Goal: Task Accomplishment & Management: Manage account settings

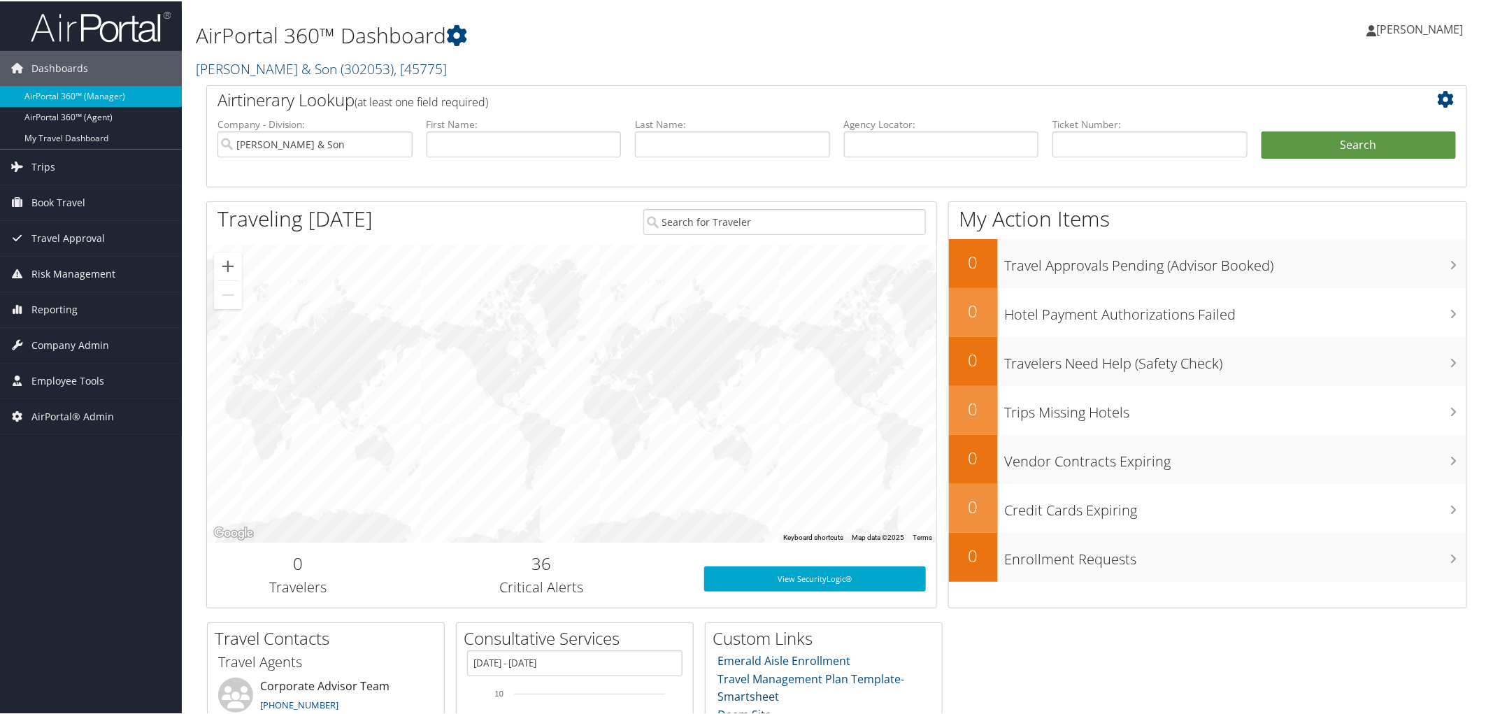
click at [215, 62] on link "CH Guenther & Son ( 302053 ) , [ 45775 ]" at bounding box center [321, 67] width 251 height 19
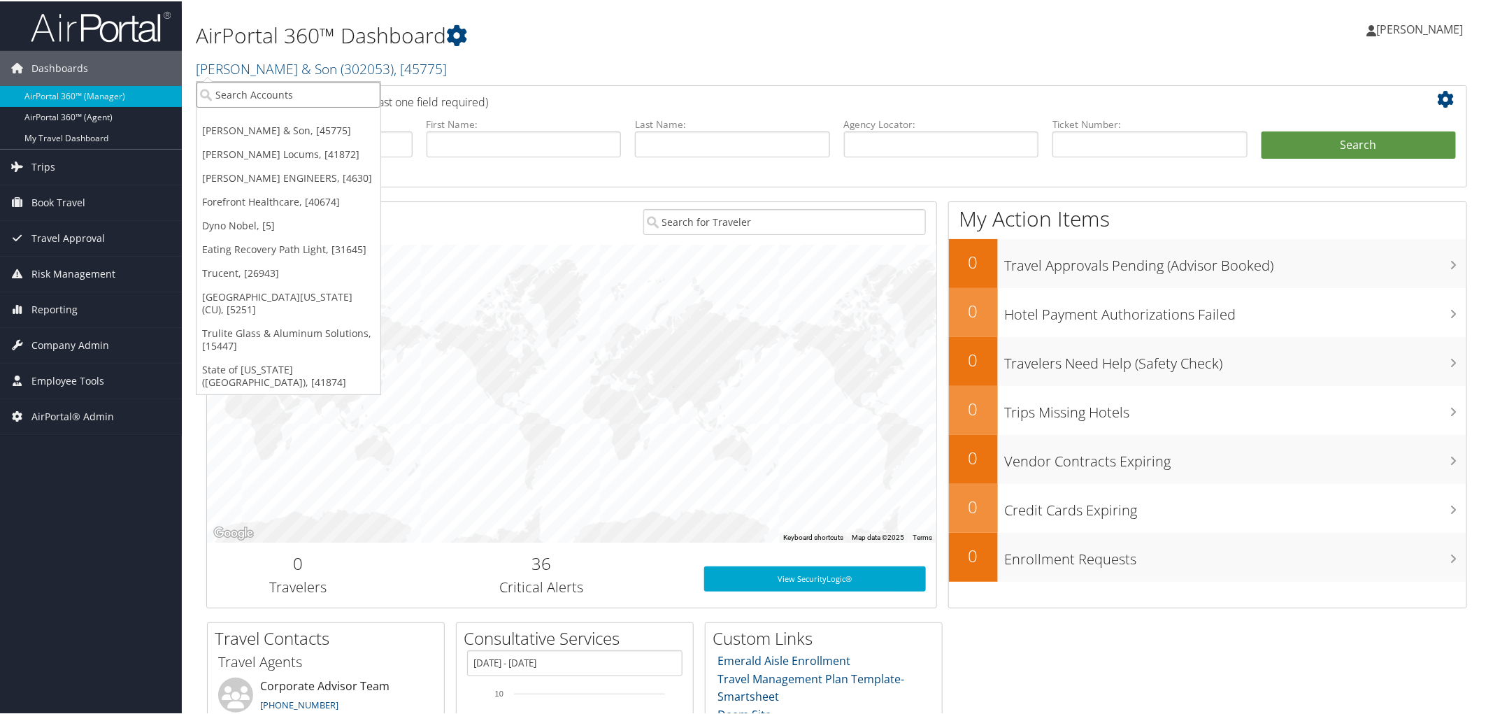
click at [222, 90] on input "search" at bounding box center [289, 93] width 184 height 26
type input "simplus"
click at [222, 114] on div "Simplus (301442), [32381]" at bounding box center [288, 119] width 199 height 13
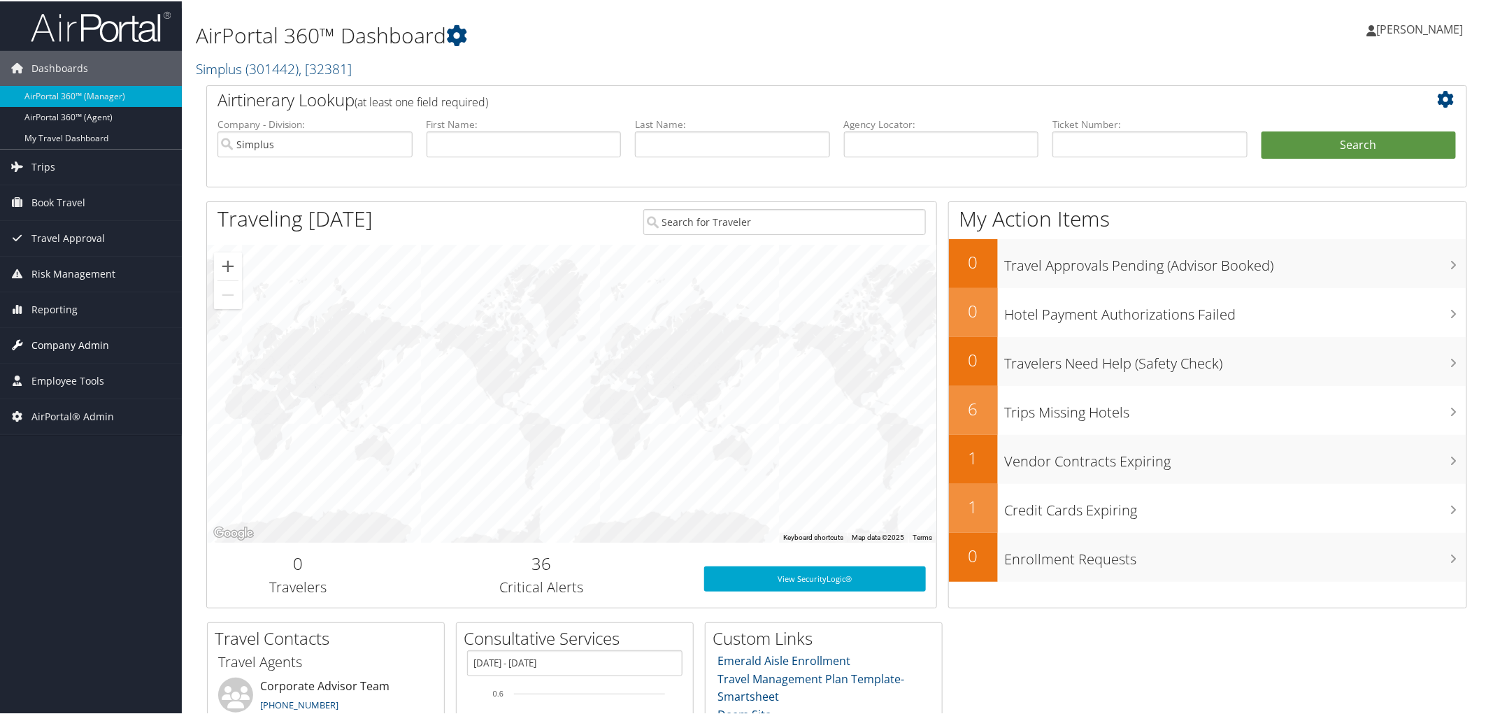
click at [69, 338] on span "Company Admin" at bounding box center [70, 344] width 78 height 35
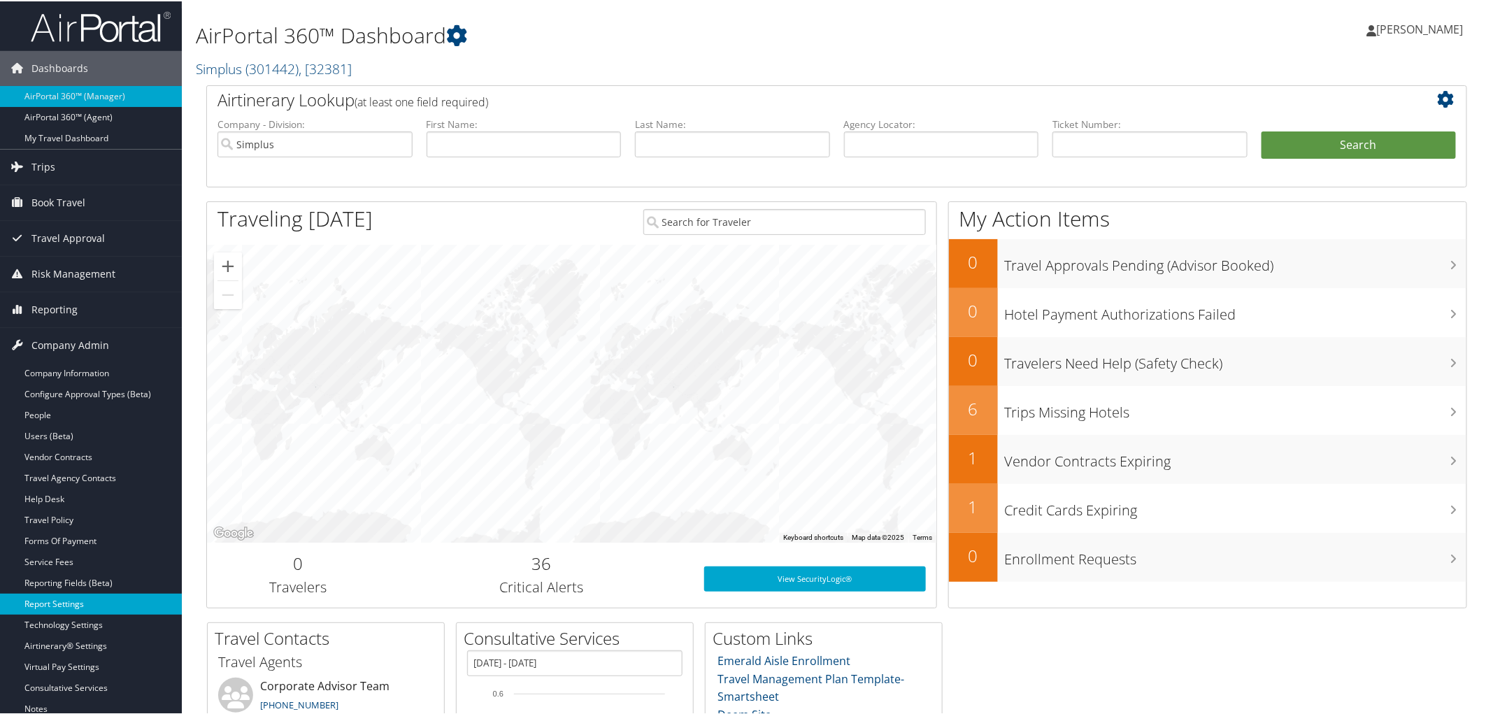
click at [59, 597] on link "Report Settings" at bounding box center [91, 602] width 182 height 21
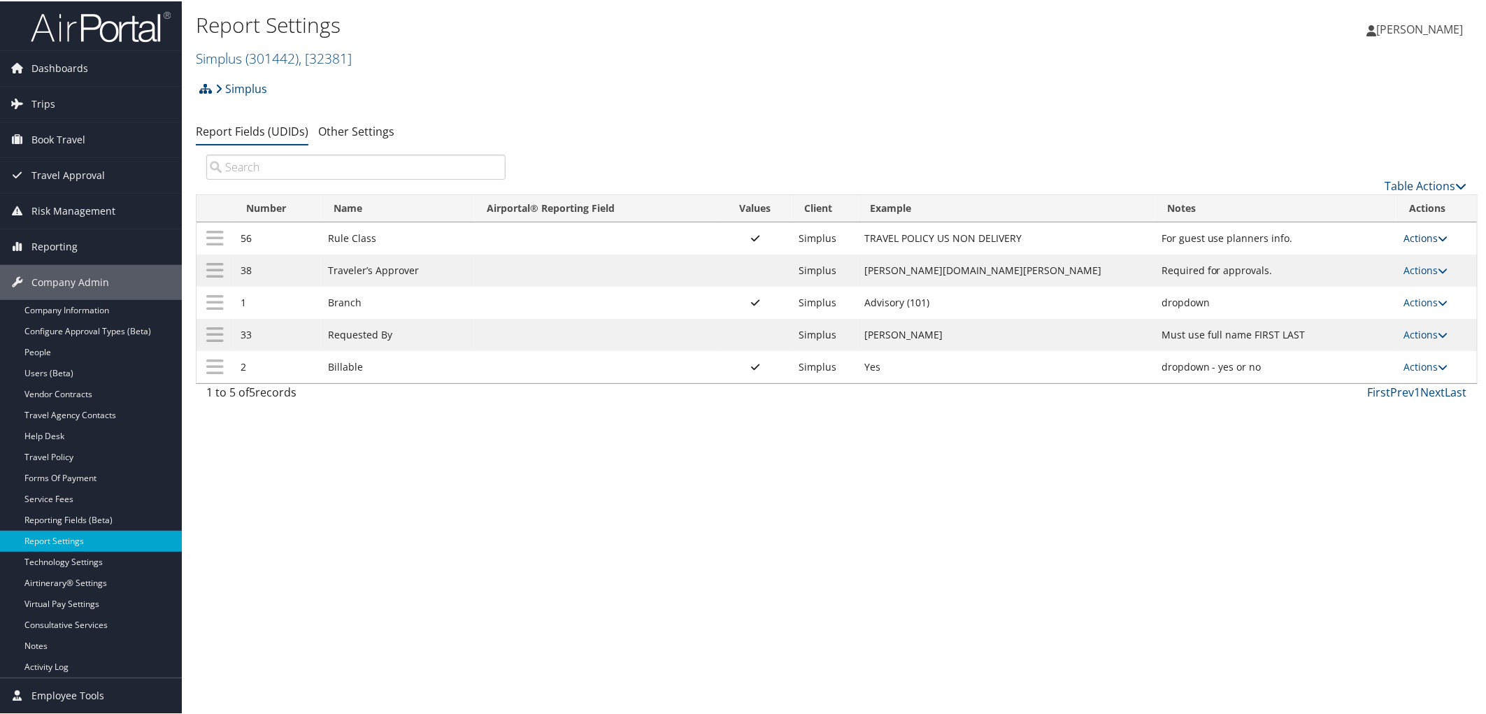
click at [1418, 239] on link "Actions" at bounding box center [1426, 236] width 44 height 13
click at [1335, 259] on link "Update Report Field Values" at bounding box center [1365, 259] width 151 height 24
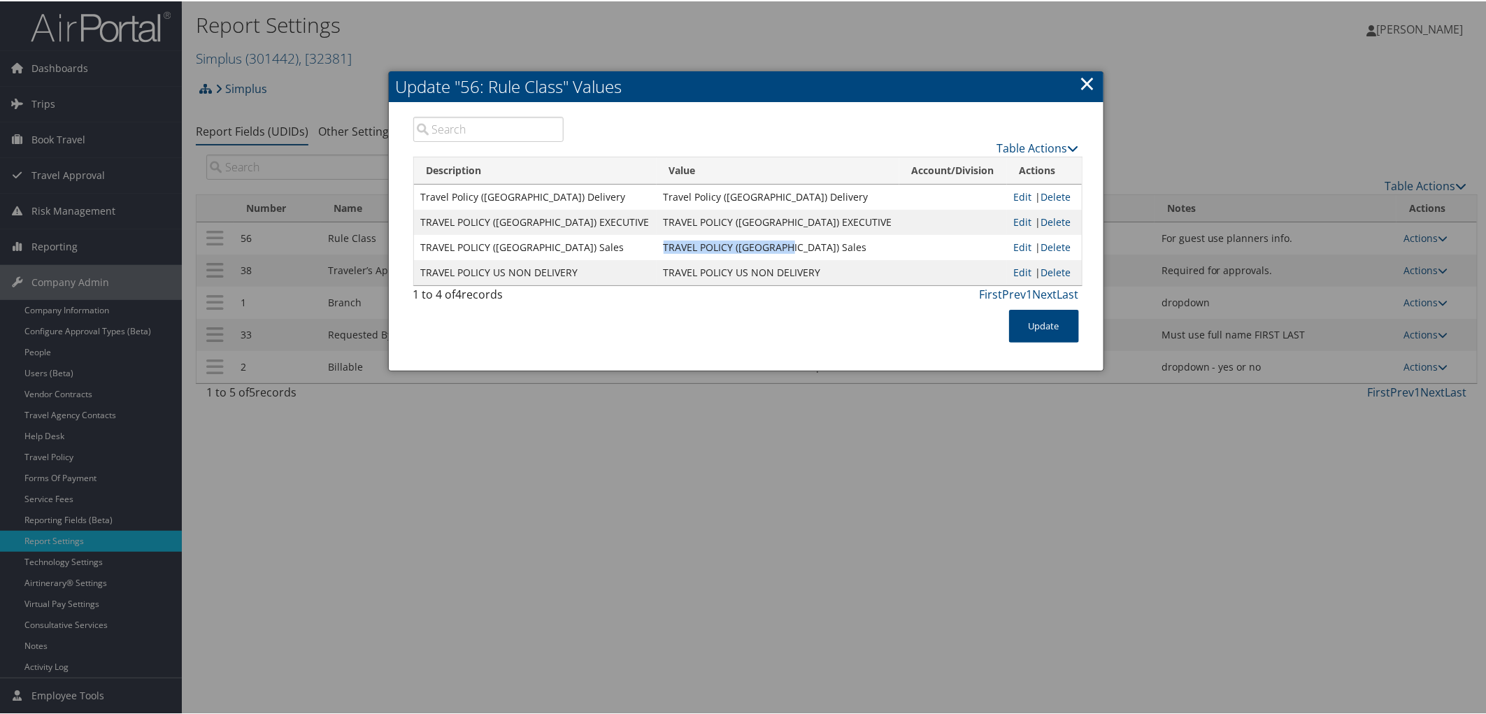
drag, startPoint x: 639, startPoint y: 250, endPoint x: 782, endPoint y: 253, distance: 142.7
click at [782, 253] on td "TRAVEL POLICY ([GEOGRAPHIC_DATA]) Sales" at bounding box center [778, 246] width 243 height 25
copy td "TRAVEL POLICY ([GEOGRAPHIC_DATA]) Sales"
